Goal: Task Accomplishment & Management: Use online tool/utility

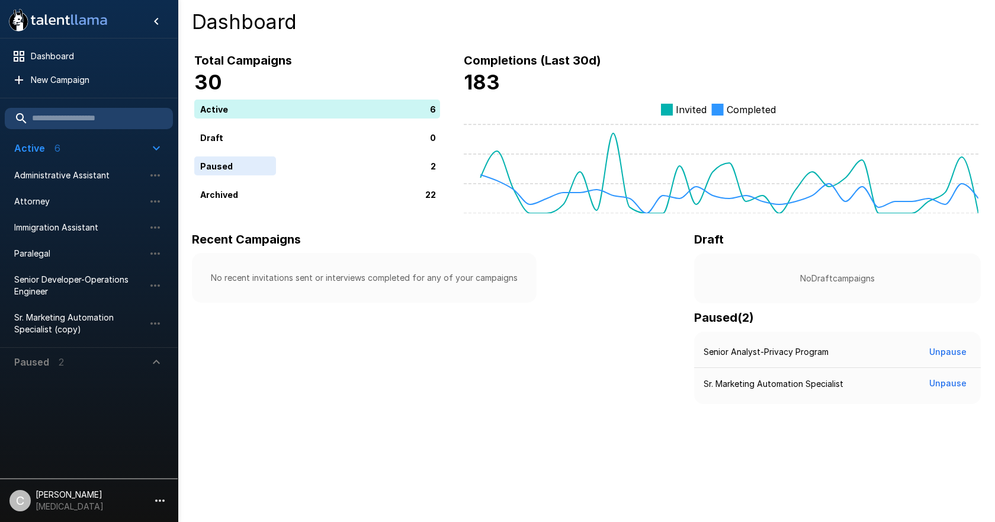
click at [911, 23] on h4 "Dashboard" at bounding box center [586, 21] width 789 height 25
click at [535, 385] on div "Recent Campaigns No recent invitations sent or interviews completed for any of …" at bounding box center [586, 317] width 789 height 174
click at [63, 326] on span "Sr. Marketing Automation Specialist (copy)" at bounding box center [79, 323] width 130 height 24
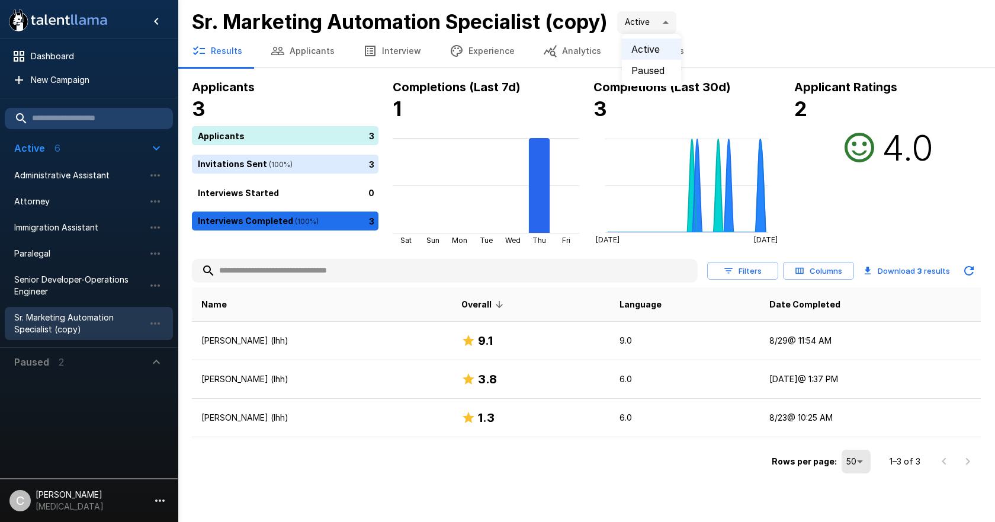
click at [677, 19] on body ".st0{fill:#FFFFFF;} .st1{fill:#76a4ed;} Dashboard New Campaign Active 6 Adminis…" at bounding box center [497, 261] width 995 height 522
click at [754, 23] on div at bounding box center [497, 261] width 995 height 522
click at [647, 47] on button "Settings" at bounding box center [656, 50] width 83 height 33
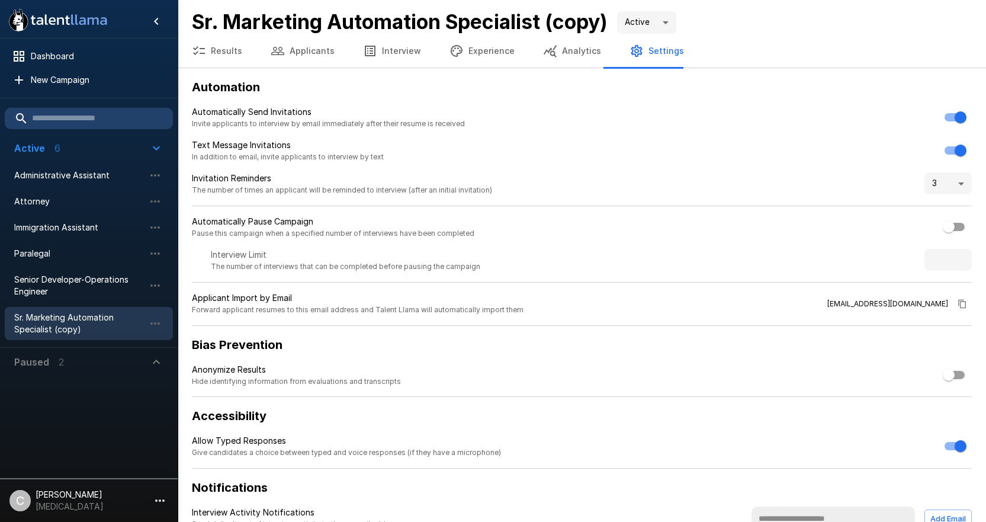
click at [221, 58] on button "Results" at bounding box center [217, 50] width 79 height 33
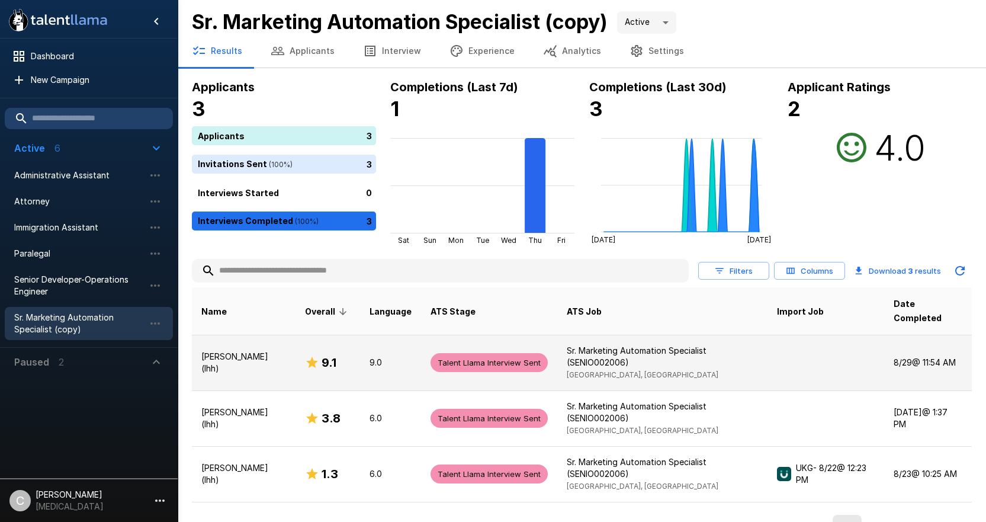
click at [249, 351] on p "[PERSON_NAME] (lhh)" at bounding box center [243, 363] width 85 height 24
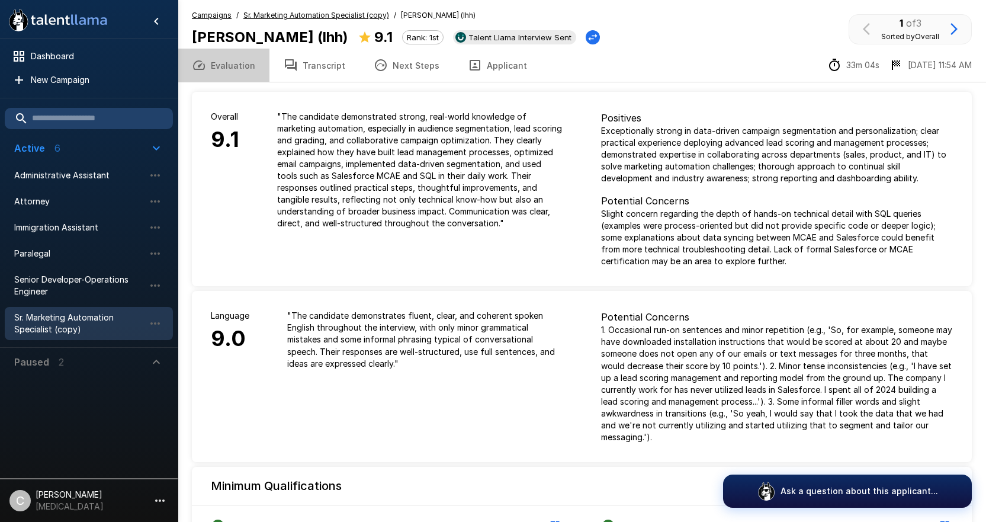
click at [248, 65] on button "Evaluation" at bounding box center [224, 65] width 92 height 33
click at [853, 243] on p "Slight concern regarding the depth of hands-on technical detail with SQL querie…" at bounding box center [777, 237] width 352 height 59
click at [289, 70] on icon "button" at bounding box center [291, 65] width 14 height 14
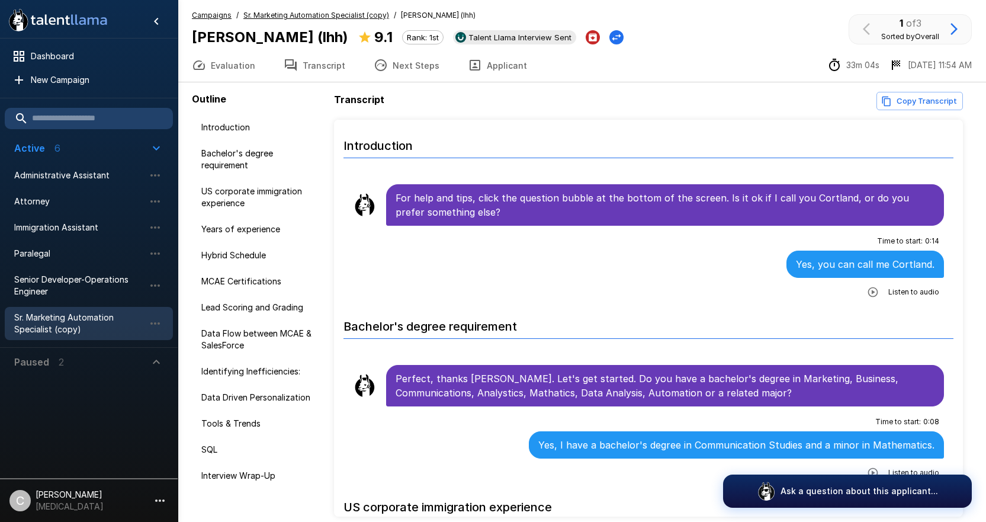
click at [382, 69] on icon "button" at bounding box center [381, 65] width 14 height 14
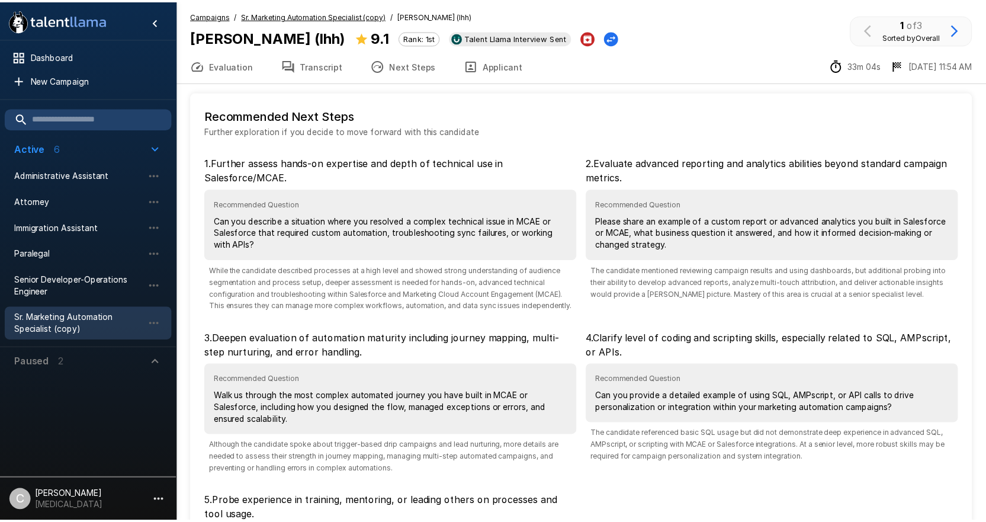
scroll to position [176, 0]
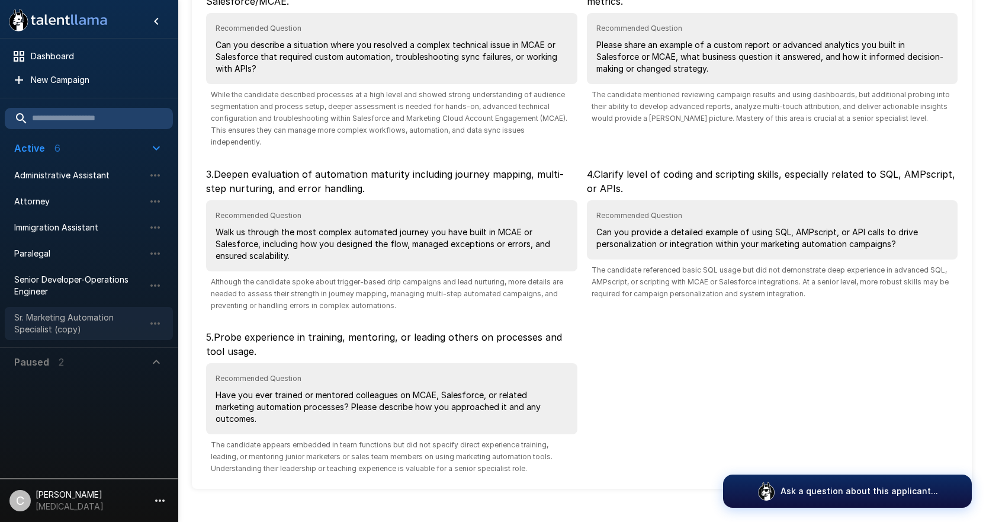
click at [109, 327] on span "Sr. Marketing Automation Specialist (copy)" at bounding box center [79, 323] width 130 height 24
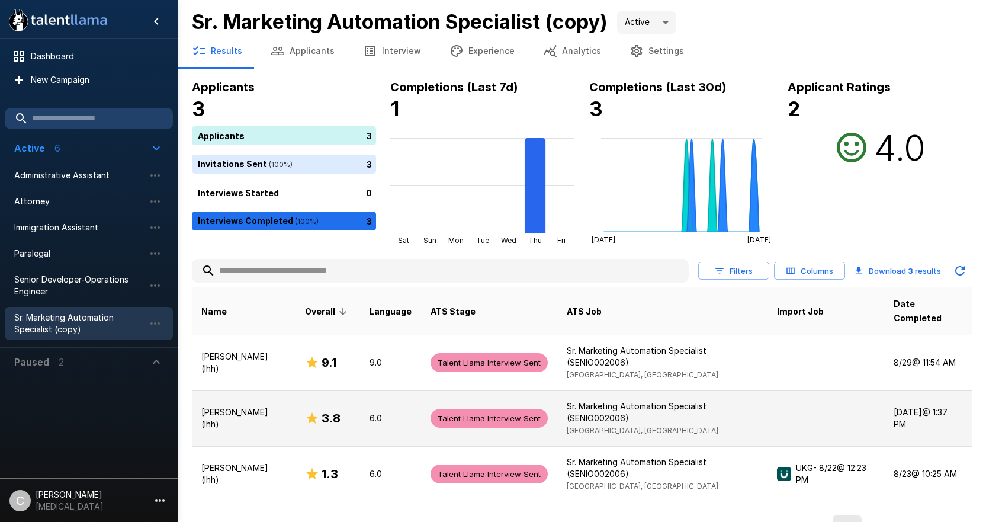
click at [278, 404] on td "[PERSON_NAME] (lhh)" at bounding box center [244, 418] width 104 height 56
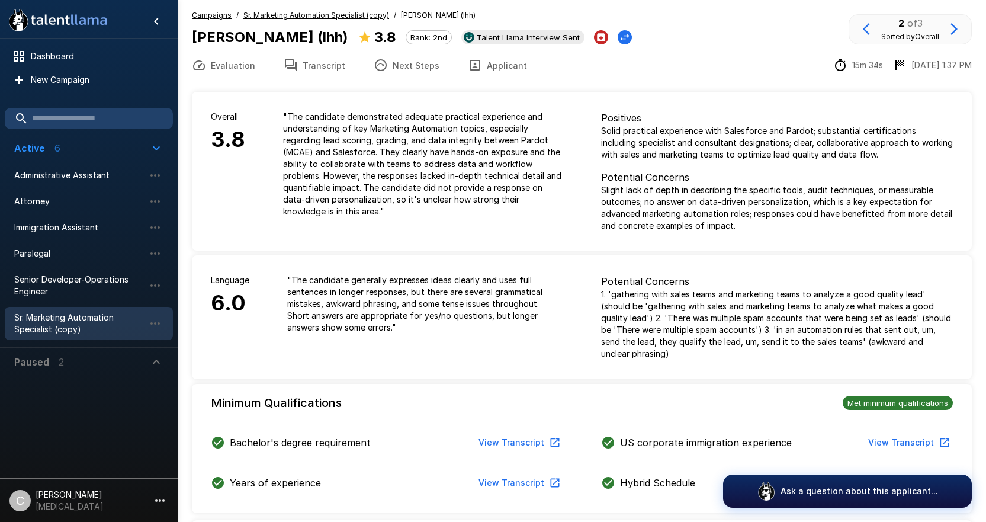
click at [228, 69] on button "Evaluation" at bounding box center [224, 65] width 92 height 33
click at [322, 61] on button "Transcript" at bounding box center [314, 65] width 90 height 33
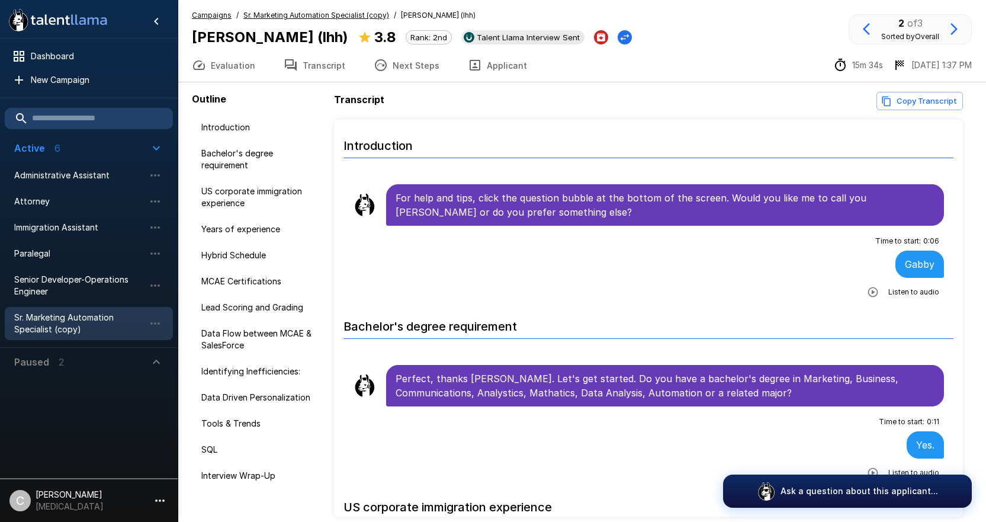
click at [423, 73] on button "Next Steps" at bounding box center [406, 65] width 94 height 33
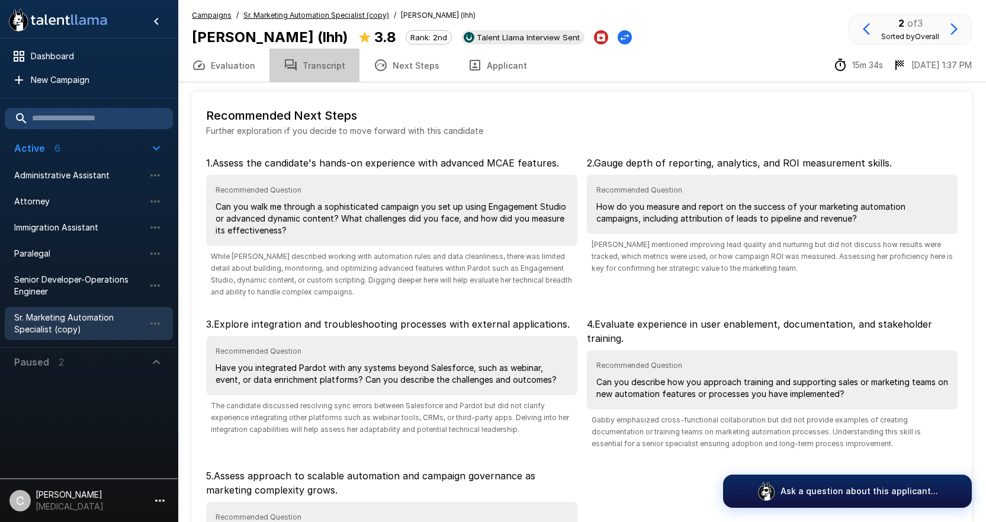
click at [318, 69] on button "Transcript" at bounding box center [314, 65] width 90 height 33
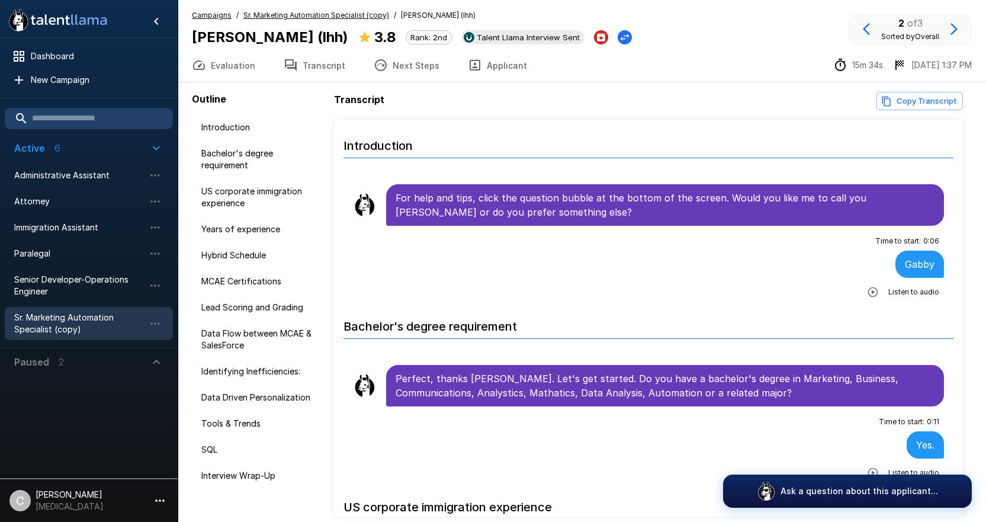
click at [897, 91] on div "Outline Introduction Bachelor's degree requirement US corporate immigration exp…" at bounding box center [582, 304] width 780 height 444
click at [901, 95] on button "Copy Transcript" at bounding box center [919, 101] width 86 height 18
click at [907, 95] on button "Copy Transcript" at bounding box center [919, 101] width 86 height 18
drag, startPoint x: 710, startPoint y: 38, endPoint x: 711, endPoint y: 1, distance: 37.3
click at [713, 34] on div "Campaigns / Sr. Marketing Automation Specialist (copy) / [PERSON_NAME] (lhh) [P…" at bounding box center [582, 28] width 780 height 39
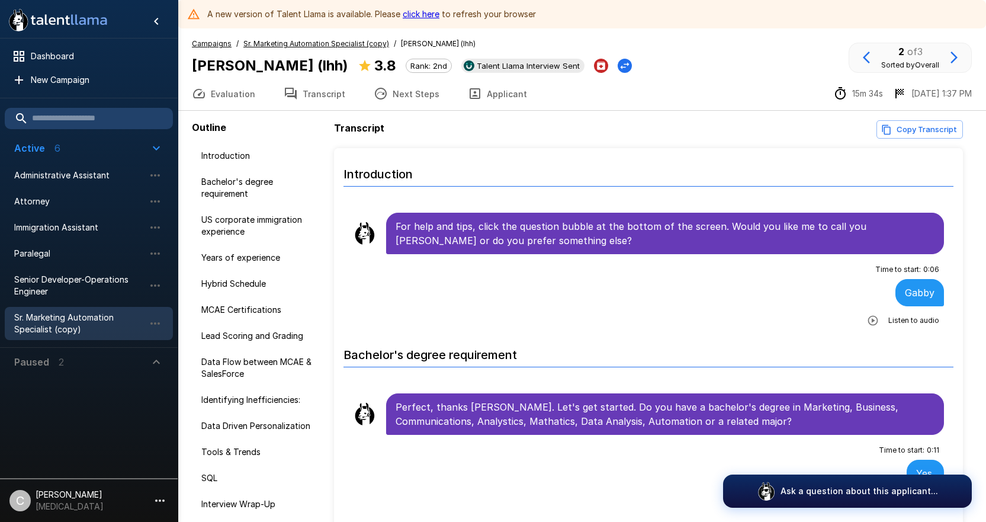
click at [421, 14] on link "click here" at bounding box center [421, 14] width 37 height 10
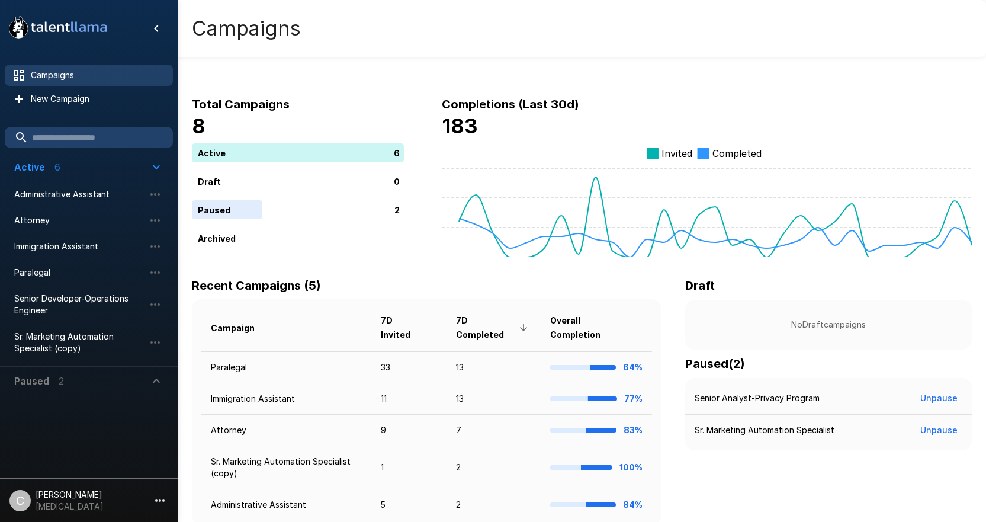
click at [688, 57] on div "Total Campaigns 8 Active 6 Draft 0 Paused 2 Archived Completions (Last 30d) 183…" at bounding box center [582, 300] width 808 height 544
